Goal: Information Seeking & Learning: Learn about a topic

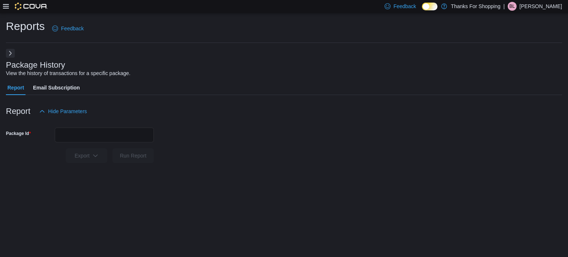
click at [7, 9] on icon at bounding box center [6, 6] width 6 height 4
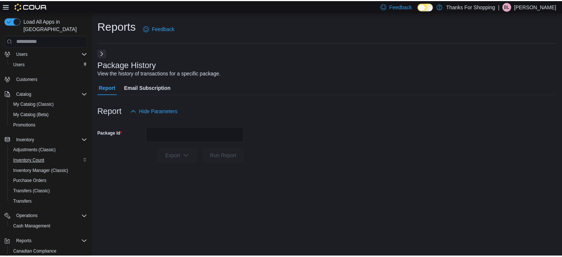
scroll to position [84, 0]
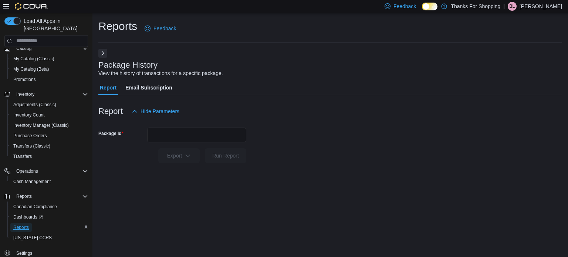
click at [26, 224] on span "Reports" at bounding box center [21, 227] width 16 height 6
click at [99, 53] on button "Next" at bounding box center [102, 52] width 9 height 9
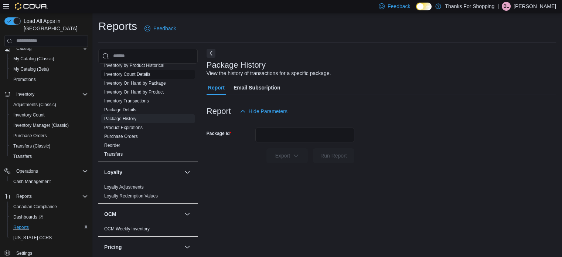
scroll to position [259, 0]
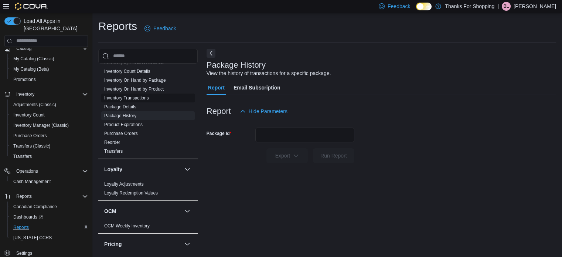
click at [141, 100] on link "Inventory Transactions" at bounding box center [126, 97] width 45 height 5
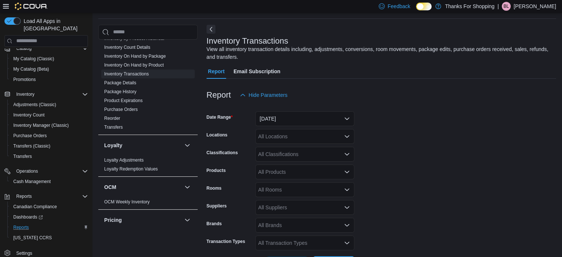
scroll to position [25, 0]
click at [276, 120] on button "Yesterday" at bounding box center [304, 118] width 99 height 15
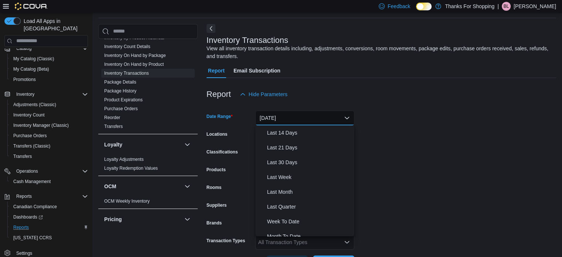
scroll to position [0, 0]
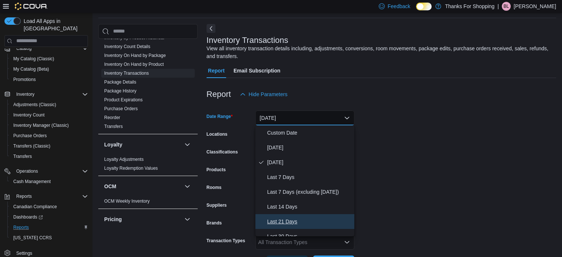
click at [288, 224] on span "Last 21 Days" at bounding box center [309, 221] width 84 height 9
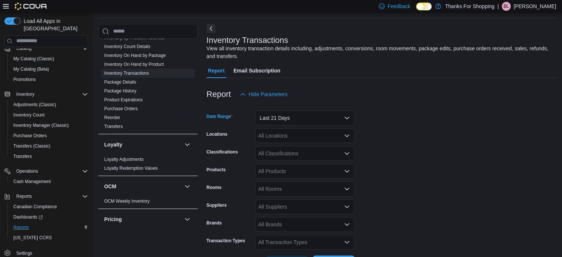
click at [279, 139] on div "All Locations" at bounding box center [304, 135] width 99 height 15
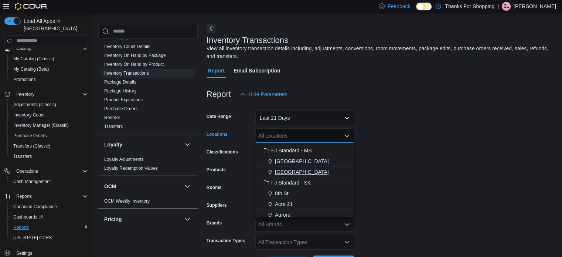
scroll to position [111, 0]
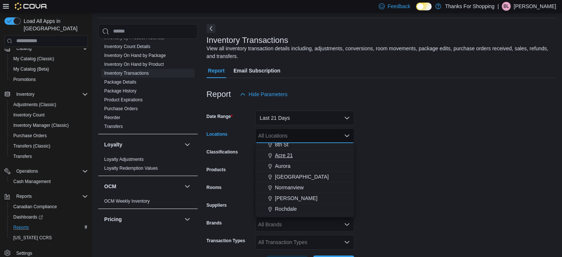
click at [286, 152] on span "Acre 21" at bounding box center [284, 155] width 18 height 7
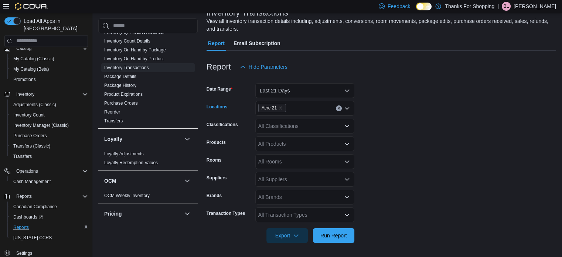
scroll to position [52, 0]
click at [295, 141] on div "All Products" at bounding box center [304, 143] width 99 height 15
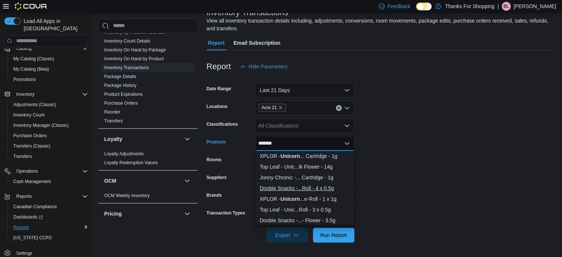
type input "*******"
click at [292, 189] on div "Doobie Snacks -...Roll - 4 x 0.5g" at bounding box center [305, 187] width 90 height 7
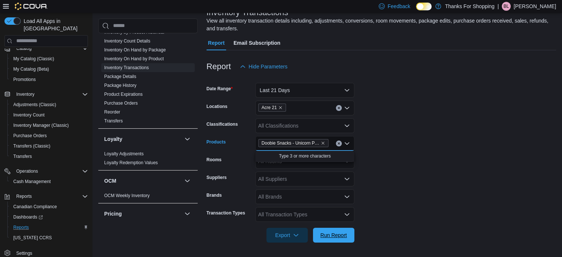
click at [341, 237] on span "Run Report" at bounding box center [333, 234] width 27 height 7
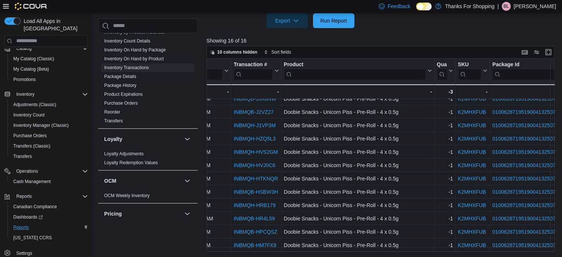
scroll to position [64, 0]
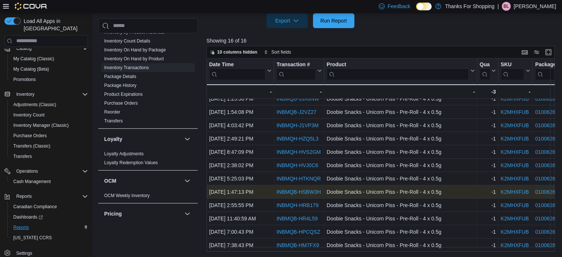
click at [290, 189] on link "INBMQB-HSBW3H" at bounding box center [298, 192] width 44 height 6
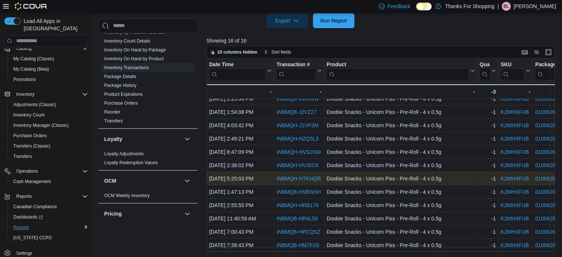
click at [299, 177] on link "INBMQH-HTKNQR" at bounding box center [298, 179] width 44 height 6
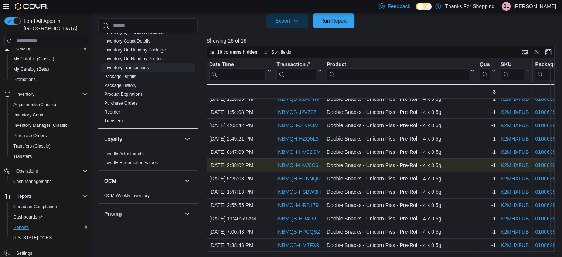
click at [293, 162] on link "INBMQH-HVJ0C6" at bounding box center [297, 165] width 42 height 6
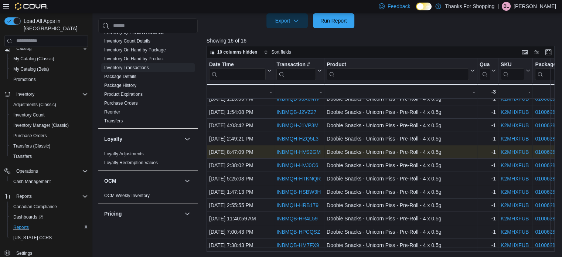
click at [292, 149] on link "INBMQH-HVS2GM" at bounding box center [298, 152] width 44 height 6
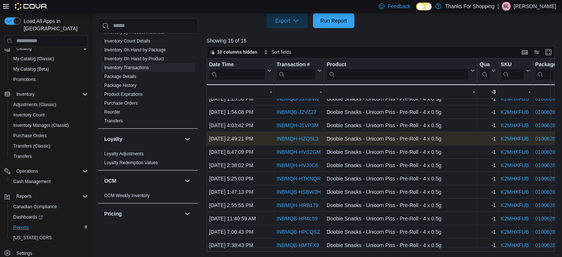
click at [291, 136] on link "INBMQH-HZQ5L3" at bounding box center [297, 139] width 42 height 6
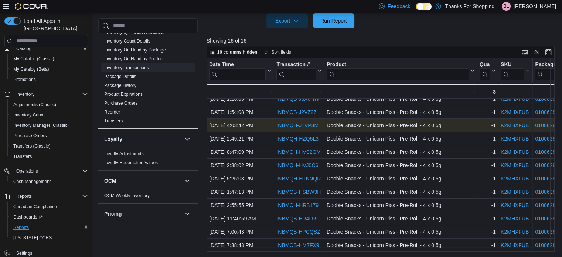
click at [290, 122] on link "INBMQH-J1VP3M" at bounding box center [297, 125] width 42 height 6
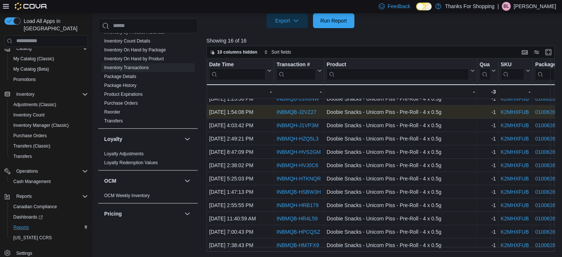
click at [297, 109] on link "INBMQB-J2VZ27" at bounding box center [296, 112] width 40 height 6
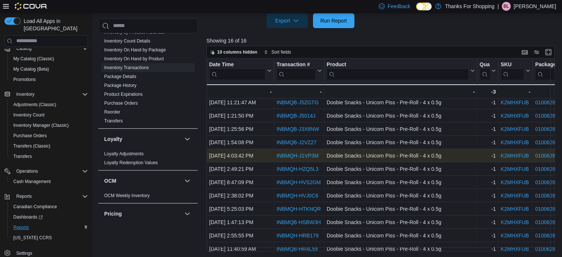
scroll to position [0, 0]
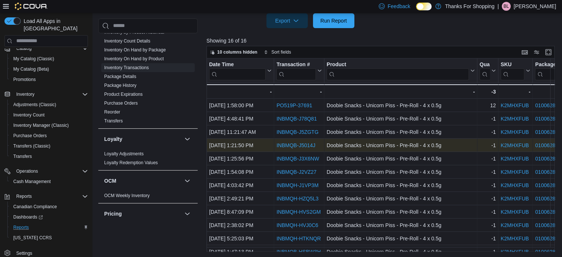
click at [288, 145] on link "INBMQB-J5014J" at bounding box center [295, 145] width 39 height 6
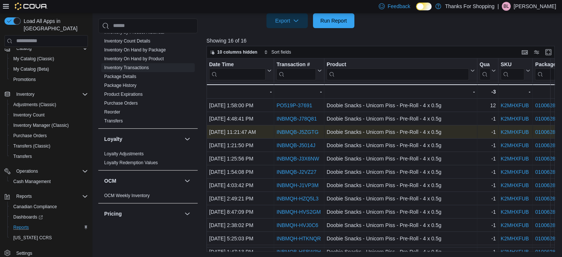
click at [294, 131] on link "INBMQB-J5ZGTG" at bounding box center [297, 132] width 42 height 6
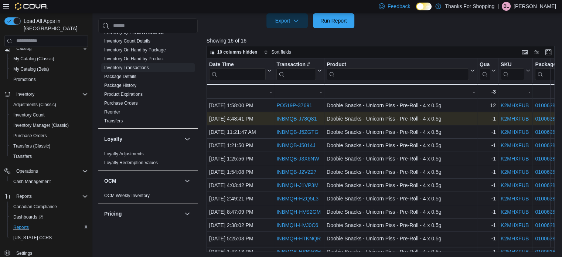
click at [293, 119] on link "INBMQB-J78Q81" at bounding box center [296, 119] width 40 height 6
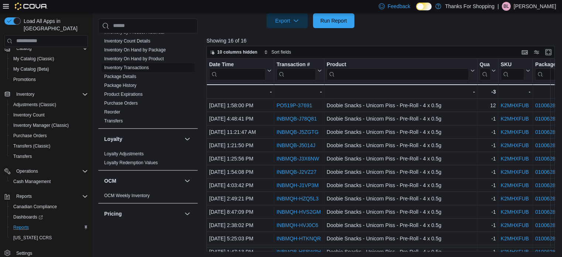
scroll to position [185, 0]
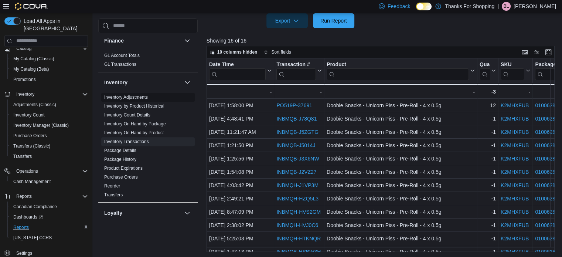
click at [120, 95] on link "Inventory Adjustments" at bounding box center [126, 97] width 44 height 5
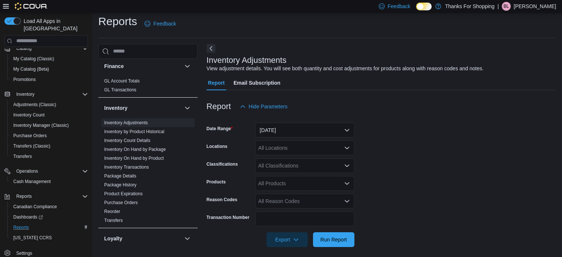
scroll to position [9, 0]
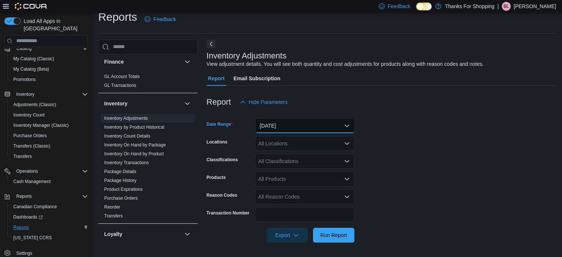
click at [296, 129] on button "Yesterday" at bounding box center [304, 125] width 99 height 15
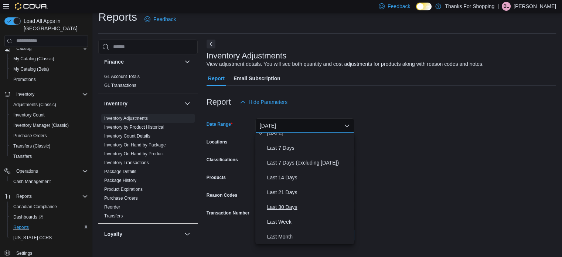
scroll to position [74, 0]
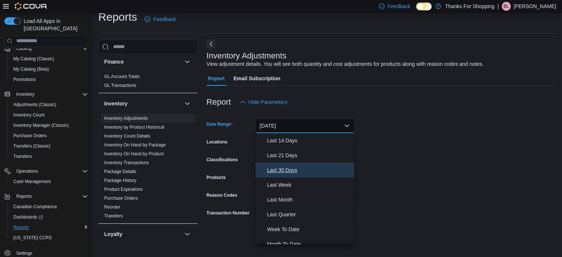
click at [279, 174] on span "Last 30 Days" at bounding box center [309, 170] width 84 height 9
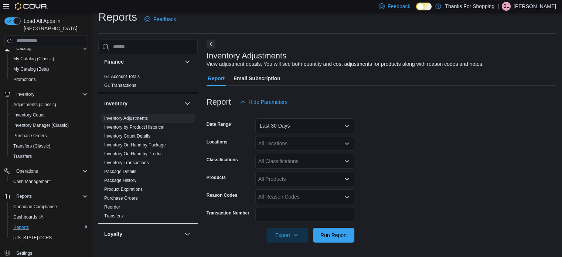
click at [448, 172] on form "Date Range Last 30 Days Locations All Locations Classifications All Classificat…" at bounding box center [382, 175] width 350 height 133
click at [307, 143] on div "All Locations" at bounding box center [304, 143] width 99 height 15
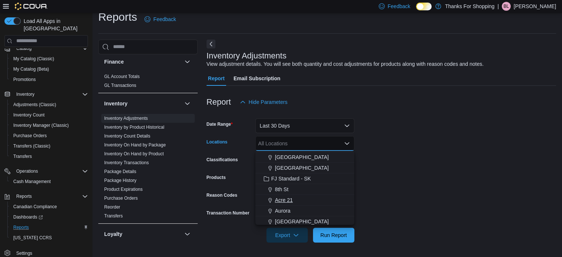
click at [286, 200] on span "Acre 21" at bounding box center [284, 199] width 18 height 7
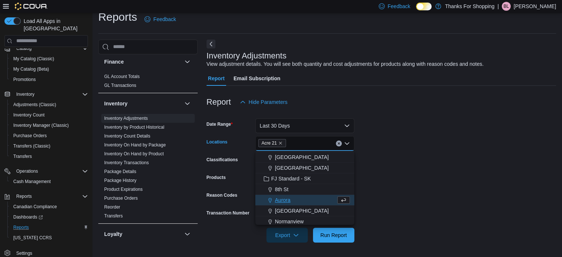
click at [487, 196] on form "Date Range Last 30 Days Locations Acre 21 Combo box. Selected. Acre 21. Press B…" at bounding box center [382, 175] width 350 height 133
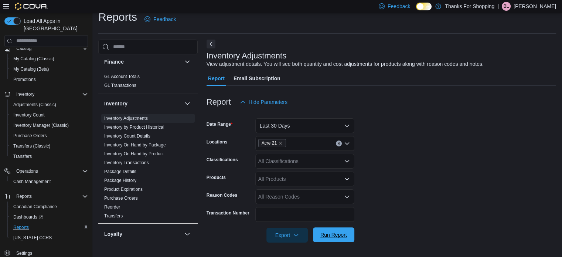
click at [339, 240] on span "Run Report" at bounding box center [334, 234] width 33 height 15
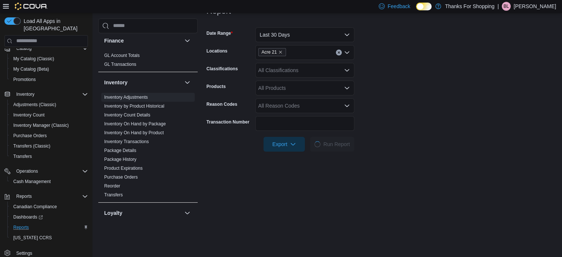
scroll to position [91, 0]
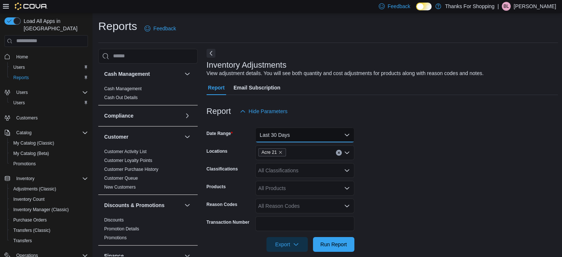
click at [302, 136] on button "Last 30 Days" at bounding box center [304, 135] width 99 height 15
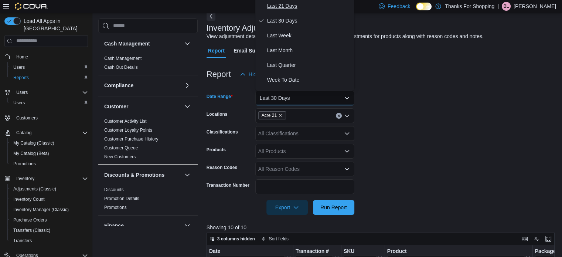
scroll to position [81, 0]
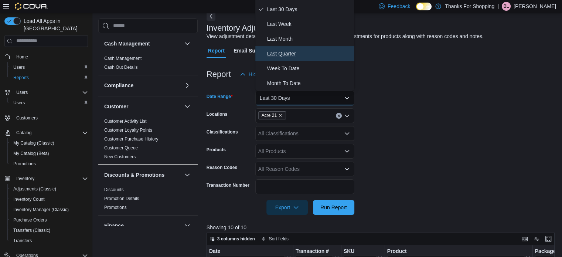
click at [293, 55] on span "Last Quarter" at bounding box center [309, 53] width 84 height 9
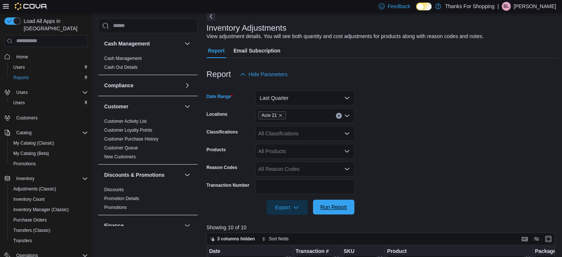
click at [329, 211] on span "Run Report" at bounding box center [334, 207] width 33 height 15
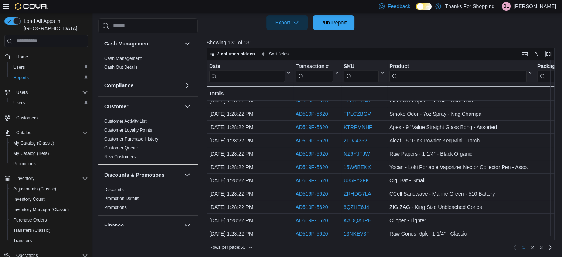
scroll to position [530, 0]
click at [534, 248] on span "2" at bounding box center [532, 247] width 3 height 7
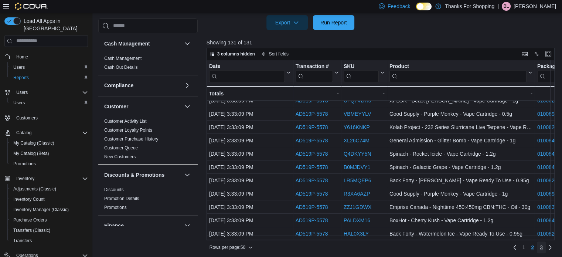
click at [546, 247] on link "3" at bounding box center [541, 247] width 9 height 12
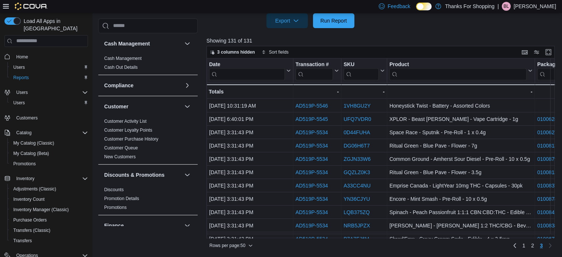
scroll to position [0, 0]
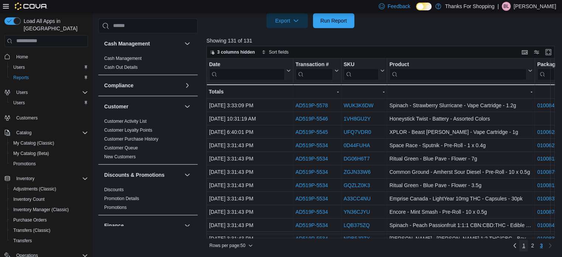
click at [528, 242] on link "1" at bounding box center [523, 246] width 9 height 12
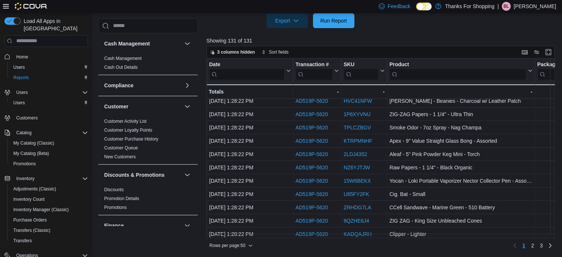
scroll to position [530, 0]
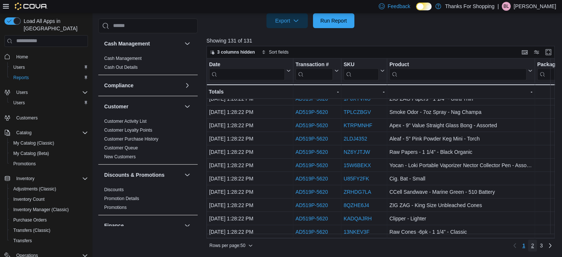
click at [534, 244] on span "2" at bounding box center [532, 245] width 3 height 7
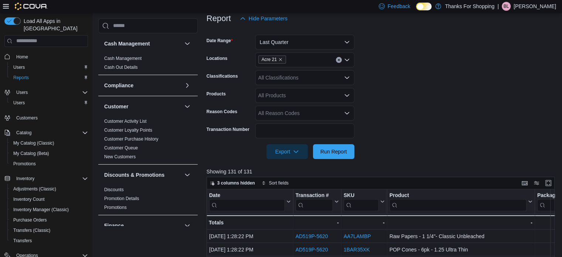
scroll to position [76, 0]
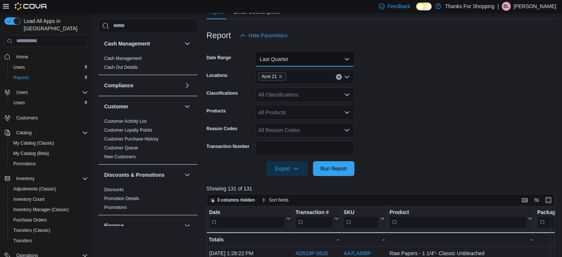
click at [303, 61] on button "Last Quarter" at bounding box center [304, 59] width 99 height 15
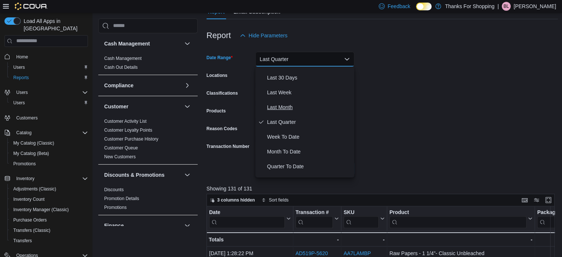
scroll to position [0, 0]
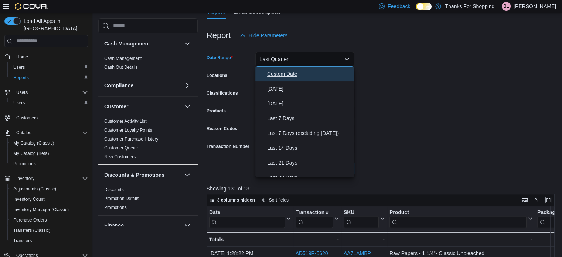
click at [280, 74] on span "Custom Date" at bounding box center [309, 73] width 84 height 9
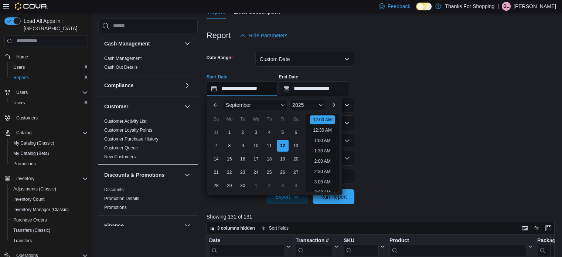
click at [254, 87] on input "**********" at bounding box center [242, 88] width 71 height 15
click at [217, 105] on button "Previous Month" at bounding box center [216, 105] width 12 height 12
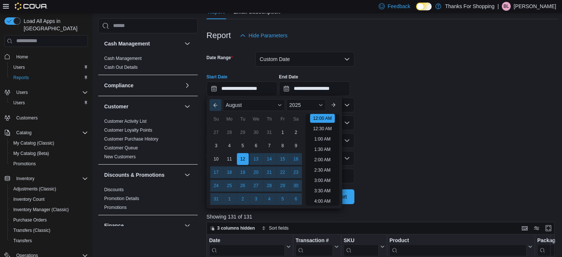
click at [217, 105] on button "Previous Month" at bounding box center [216, 105] width 12 height 12
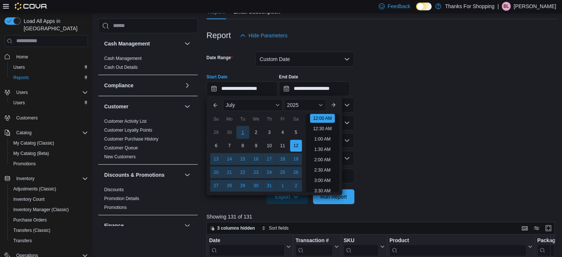
click at [239, 132] on div "1" at bounding box center [242, 132] width 13 height 13
type input "**********"
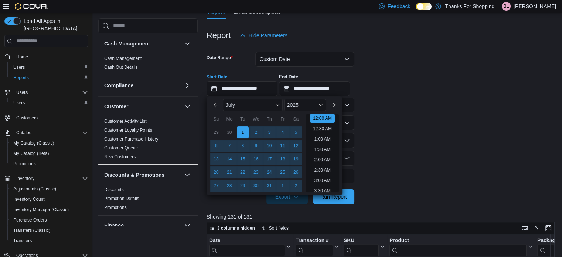
click at [408, 117] on form "**********" at bounding box center [383, 123] width 352 height 161
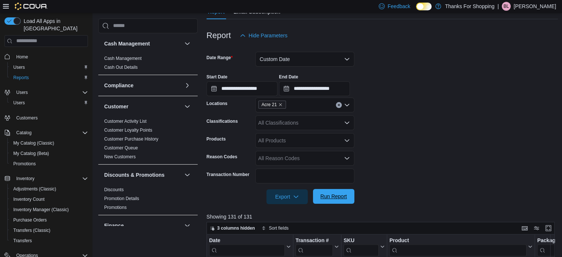
click at [322, 201] on span "Run Report" at bounding box center [334, 196] width 33 height 15
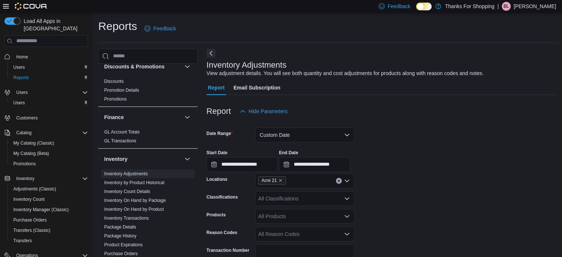
scroll to position [185, 0]
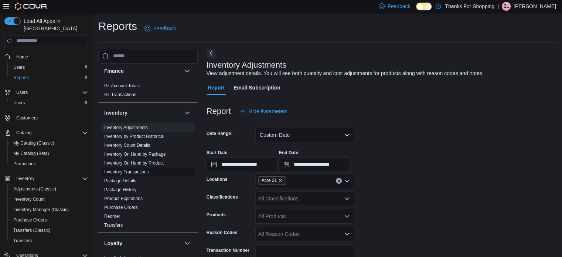
drag, startPoint x: 126, startPoint y: 171, endPoint x: 159, endPoint y: 171, distance: 33.3
click at [126, 171] on link "Inventory Transactions" at bounding box center [126, 171] width 45 height 5
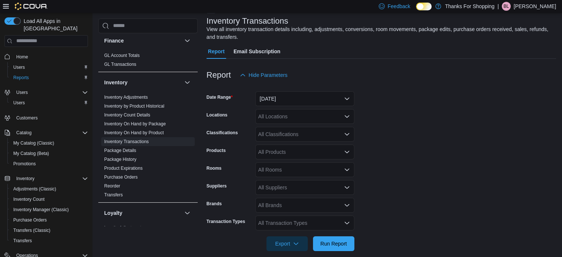
scroll to position [52, 0]
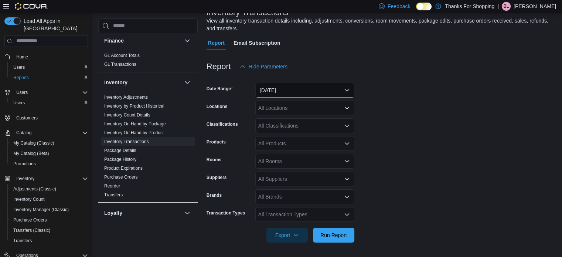
click at [314, 89] on button "Yesterday" at bounding box center [304, 90] width 99 height 15
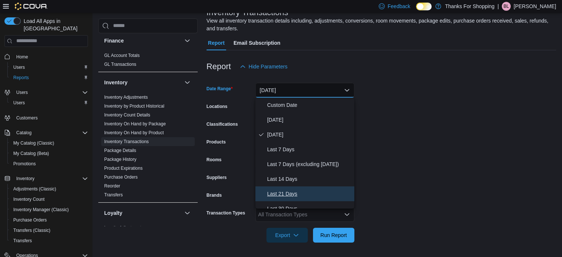
click at [292, 198] on button "Last 21 Days" at bounding box center [304, 193] width 99 height 15
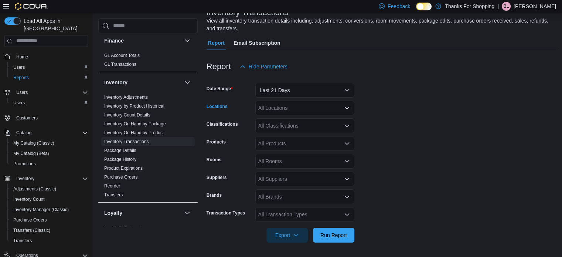
click at [309, 108] on div "All Locations" at bounding box center [304, 108] width 99 height 15
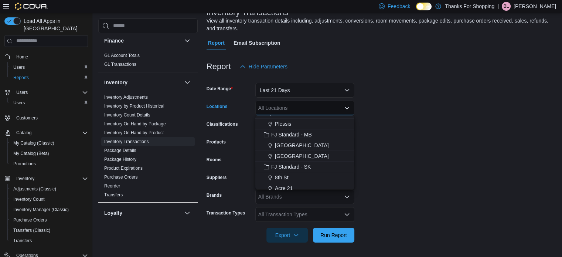
scroll to position [74, 0]
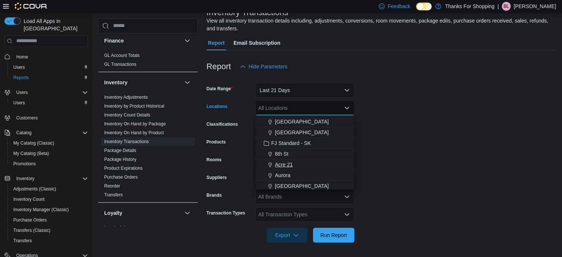
click at [291, 167] on span "Acre 21" at bounding box center [284, 164] width 18 height 7
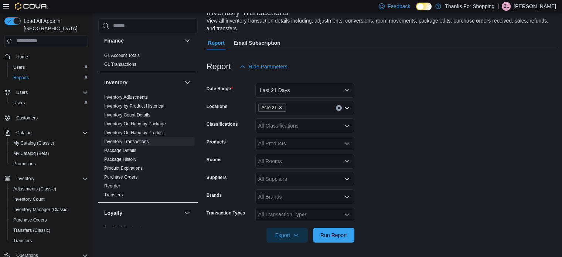
click at [389, 147] on form "Date Range Last 21 Days Locations Acre 21 Classifications All Classifications P…" at bounding box center [382, 158] width 350 height 169
click at [301, 127] on div "All Classifications" at bounding box center [304, 125] width 99 height 15
drag, startPoint x: 298, startPoint y: 128, endPoint x: 270, endPoint y: 127, distance: 27.8
click at [270, 127] on div "**********" at bounding box center [304, 125] width 99 height 15
type input "*"
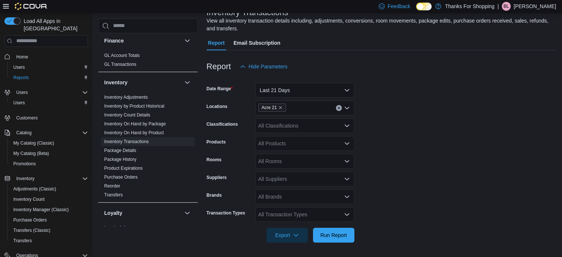
click at [424, 132] on form "Date Range Last 21 Days Locations Acre 21 Classifications All Classifications P…" at bounding box center [382, 158] width 350 height 169
click at [292, 142] on div "All Products" at bounding box center [304, 143] width 99 height 15
type input "******"
click at [291, 153] on div "WYLD - Real Fru...Edible - 2 x 4g" at bounding box center [305, 155] width 90 height 7
click at [338, 235] on span "Run Report" at bounding box center [333, 234] width 27 height 7
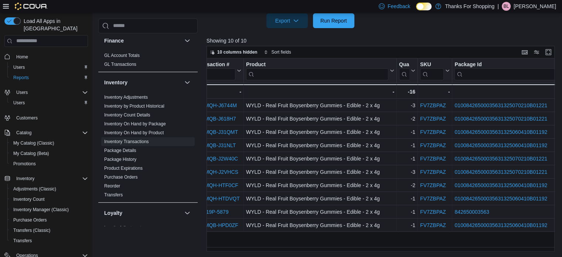
scroll to position [0, 91]
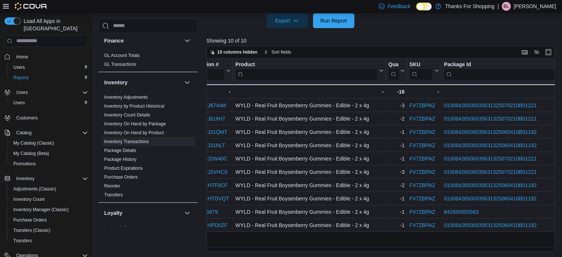
drag, startPoint x: 366, startPoint y: 247, endPoint x: 309, endPoint y: 246, distance: 56.9
click at [309, 246] on div "Date Time Click to view column header actions Transaction # Click to view colum…" at bounding box center [383, 154] width 352 height 193
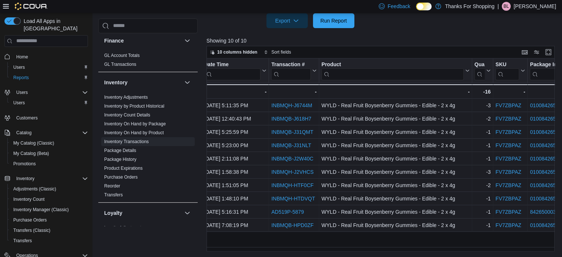
scroll to position [0, 0]
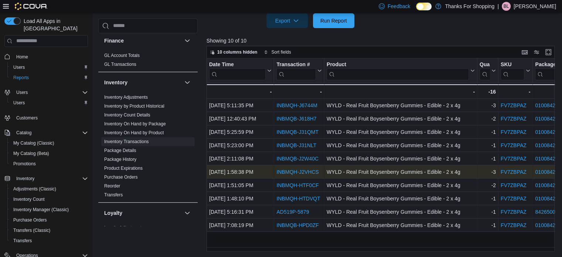
click at [302, 172] on link "INBMQH-J2VHCS" at bounding box center [297, 172] width 42 height 6
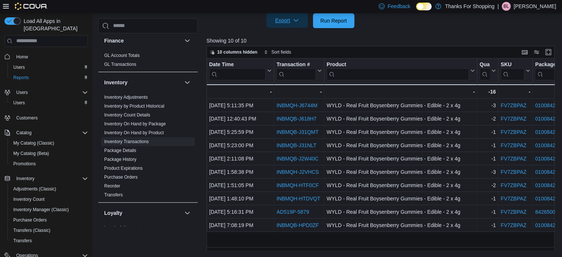
click at [292, 21] on span "Export" at bounding box center [287, 20] width 33 height 15
click at [284, 38] on span "Export to Excel" at bounding box center [288, 36] width 33 height 6
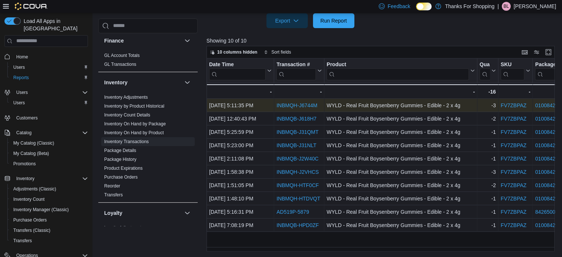
click at [294, 103] on link "INBMQH-J6744M" at bounding box center [296, 105] width 41 height 6
